Goal: Transaction & Acquisition: Purchase product/service

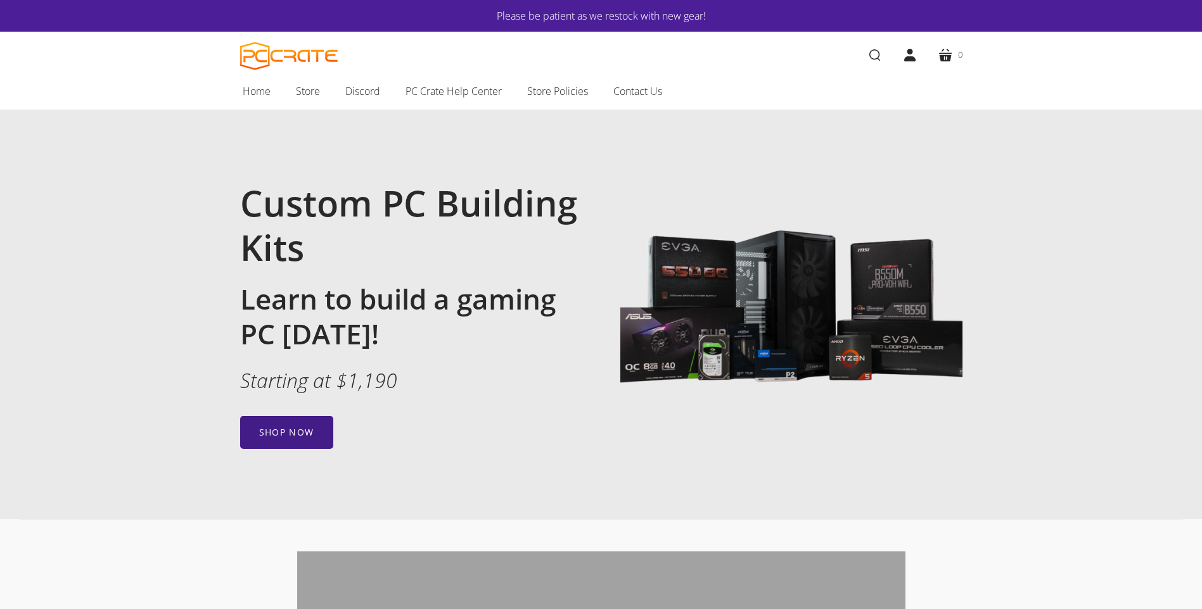
click at [291, 432] on link "Shop now" at bounding box center [286, 432] width 93 height 33
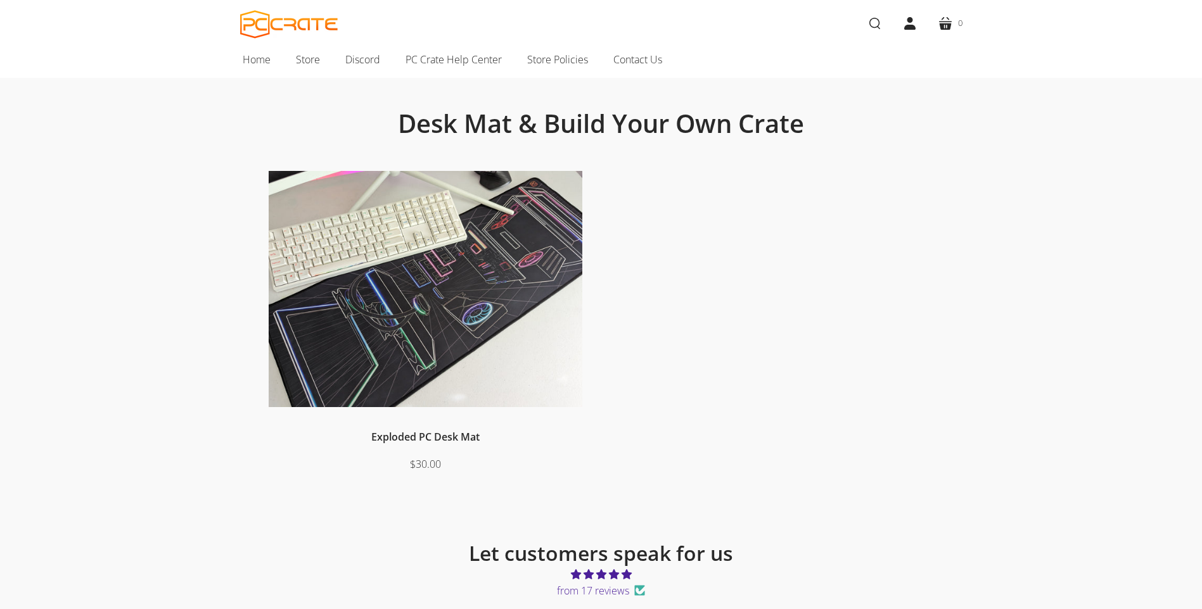
scroll to position [63, 0]
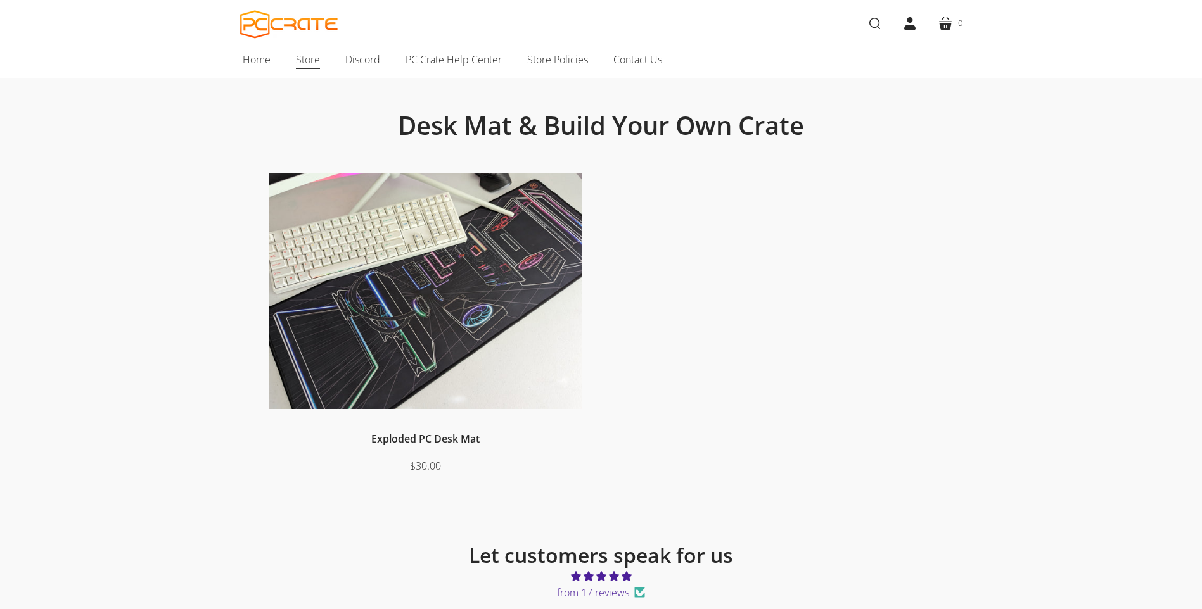
click at [307, 60] on span "Store" at bounding box center [308, 59] width 24 height 16
